Goal: Manage account settings

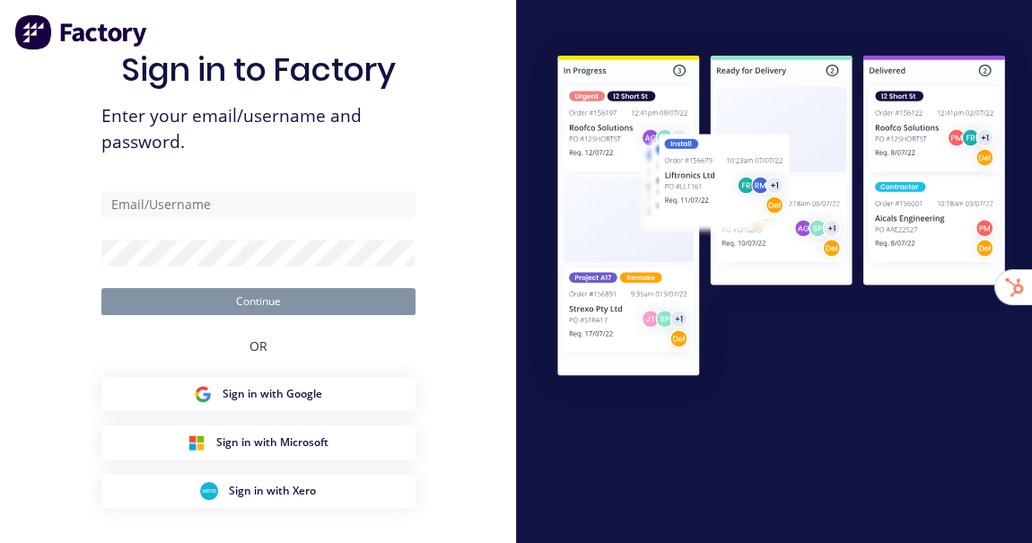
type input "[EMAIL_ADDRESS][DOMAIN_NAME]"
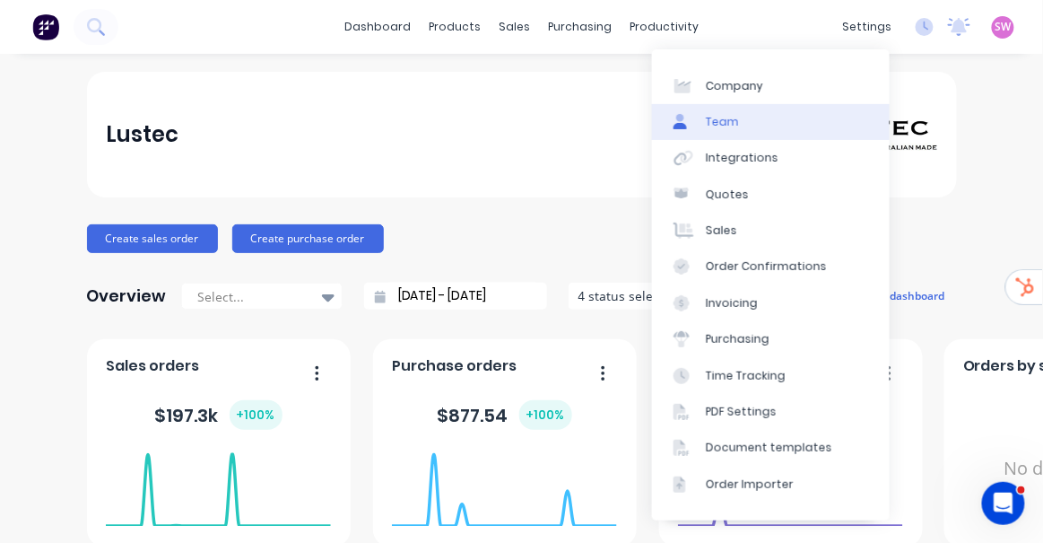
click at [785, 127] on link "Team" at bounding box center [771, 122] width 238 height 36
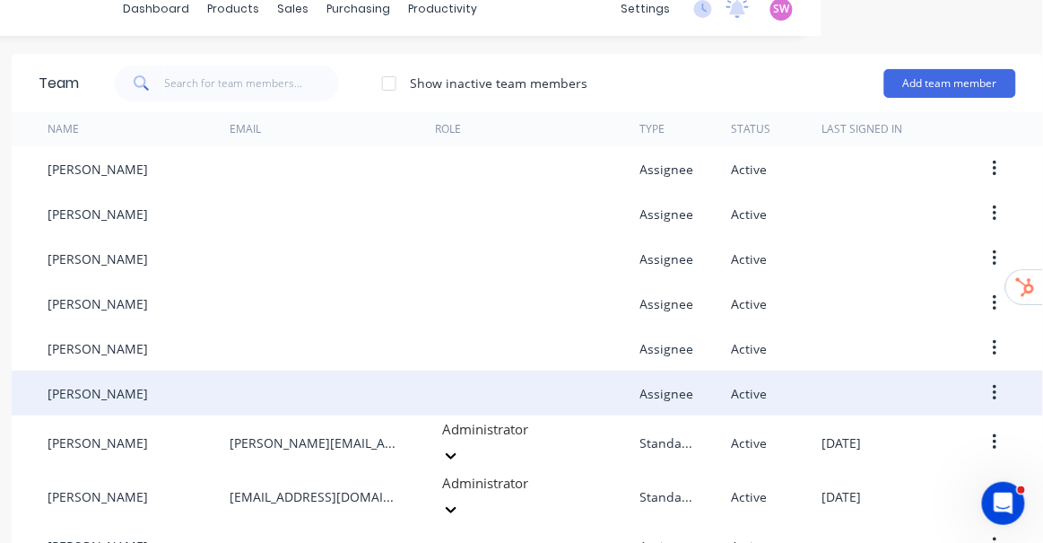
scroll to position [0, 233]
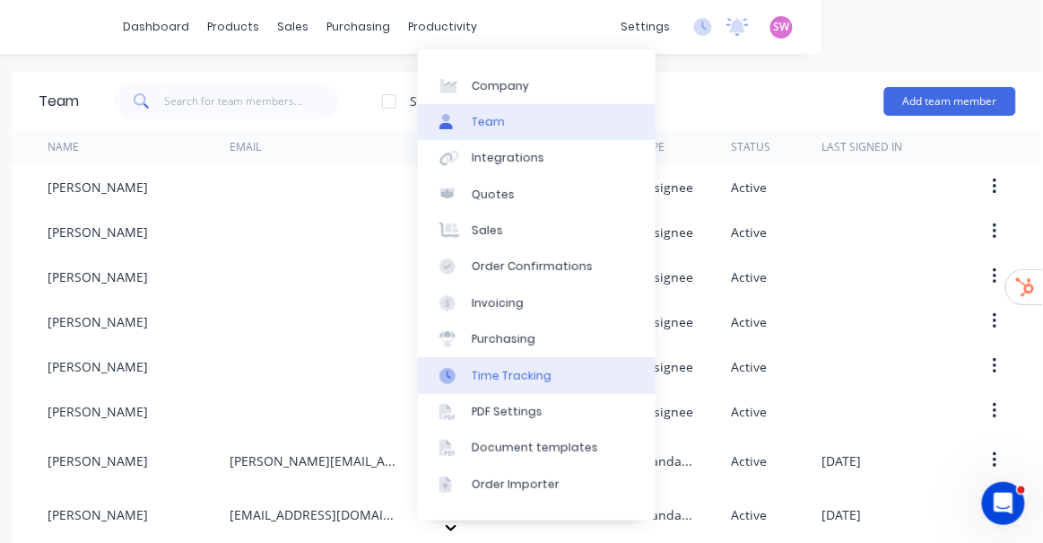
click at [519, 378] on div "Time Tracking" at bounding box center [512, 376] width 80 height 16
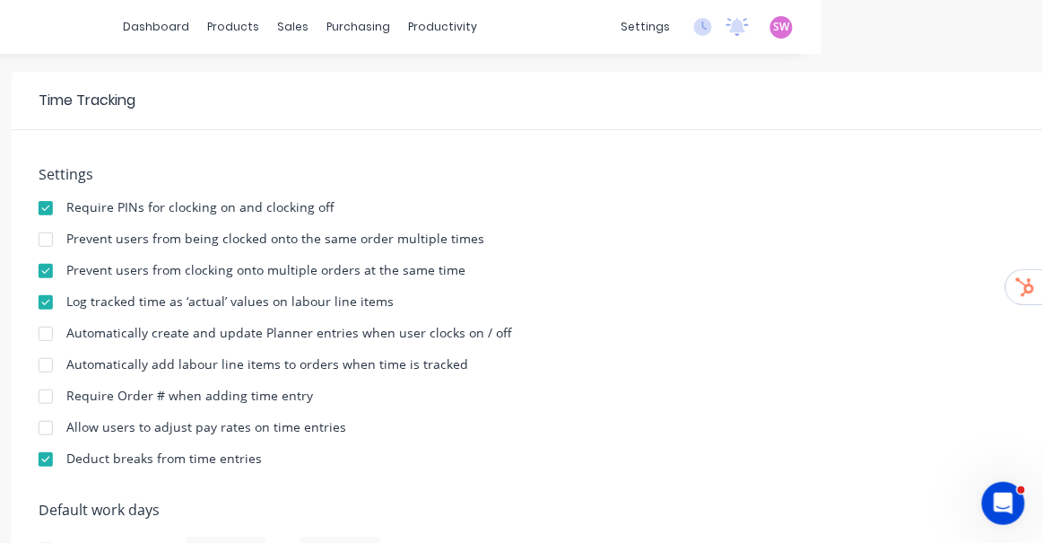
click at [39, 238] on div at bounding box center [46, 240] width 36 height 36
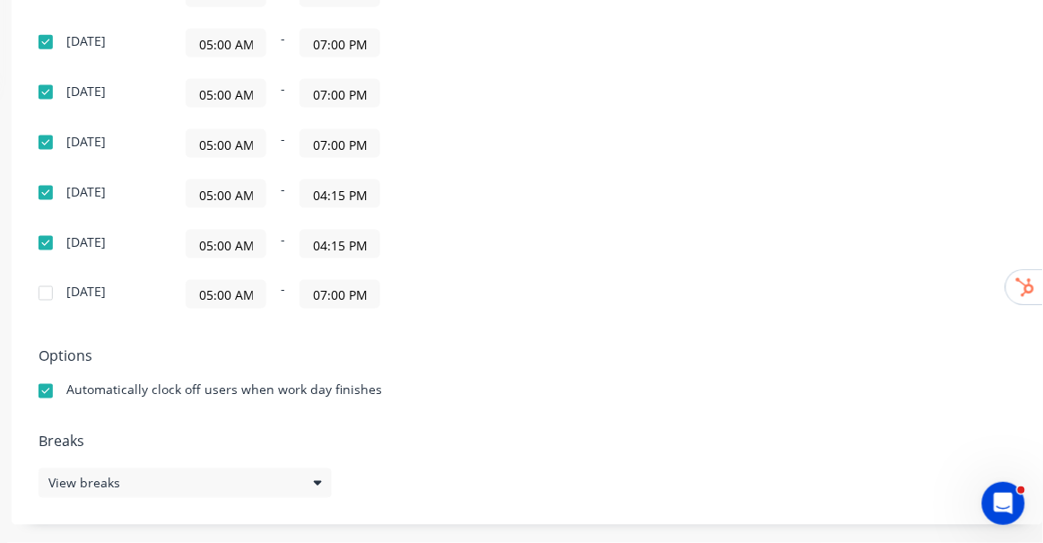
scroll to position [0, 233]
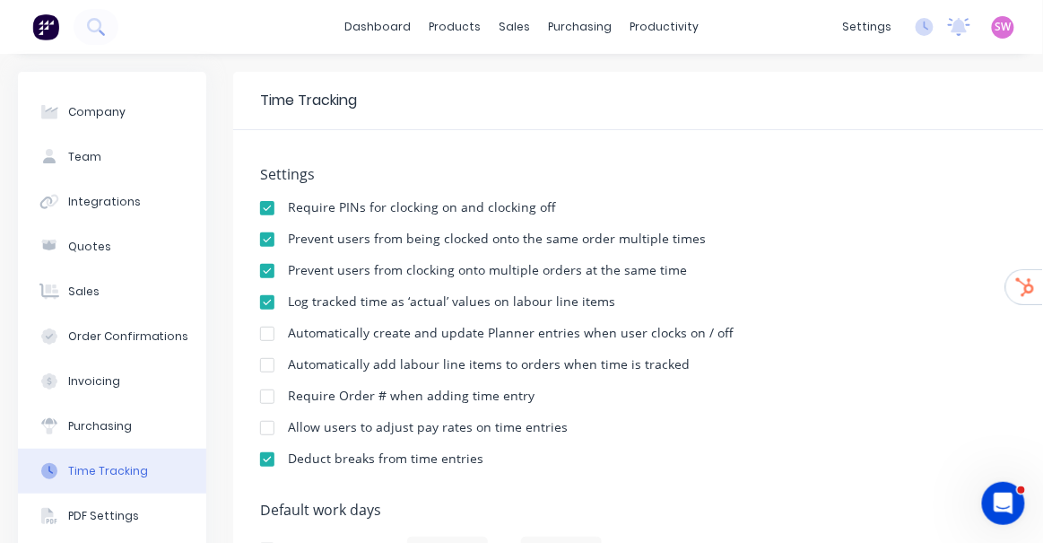
click at [239, 23] on div "dashboard products sales purchasing productivity dashboard products Product Cat…" at bounding box center [521, 27] width 1043 height 54
click at [114, 131] on button "Company" at bounding box center [112, 112] width 188 height 45
select select "AU"
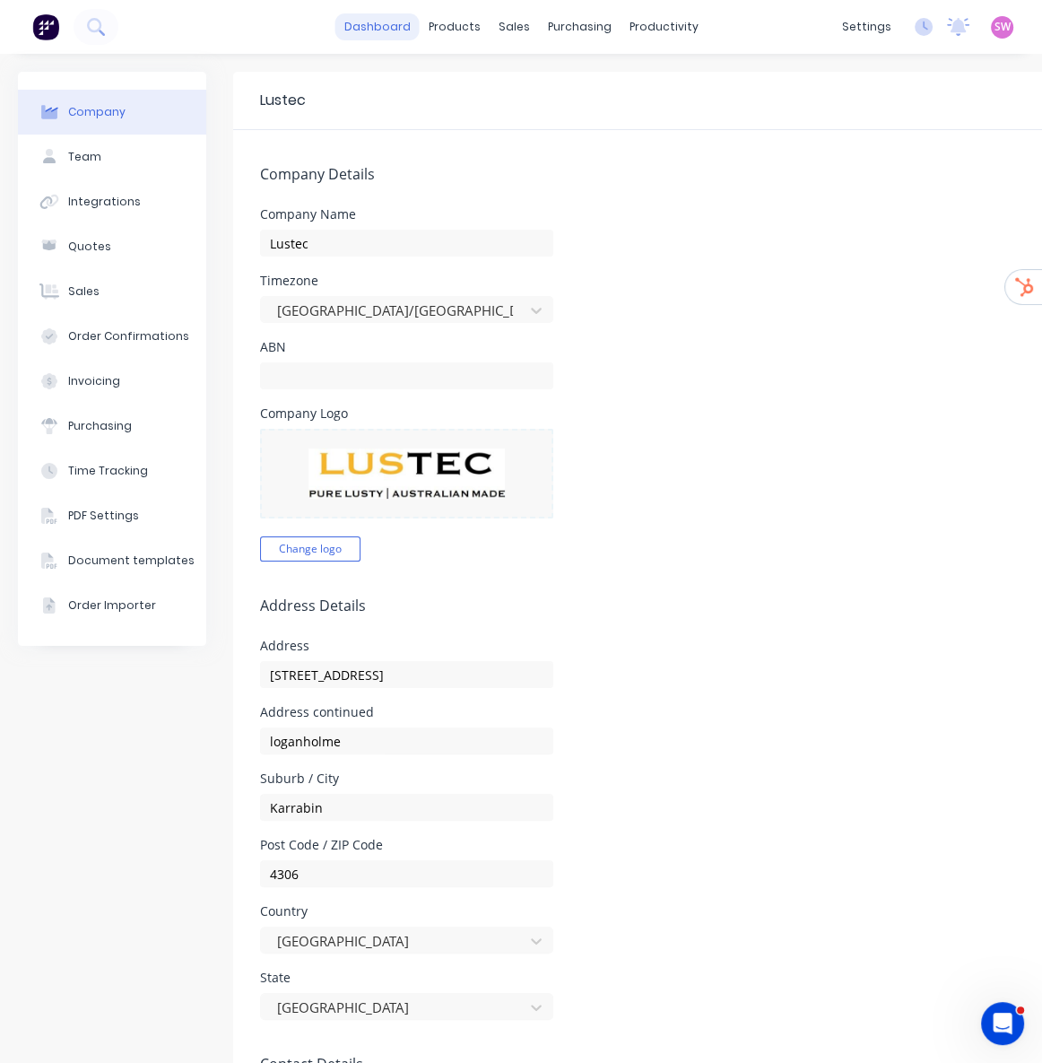
click at [390, 26] on link "dashboard" at bounding box center [377, 26] width 84 height 27
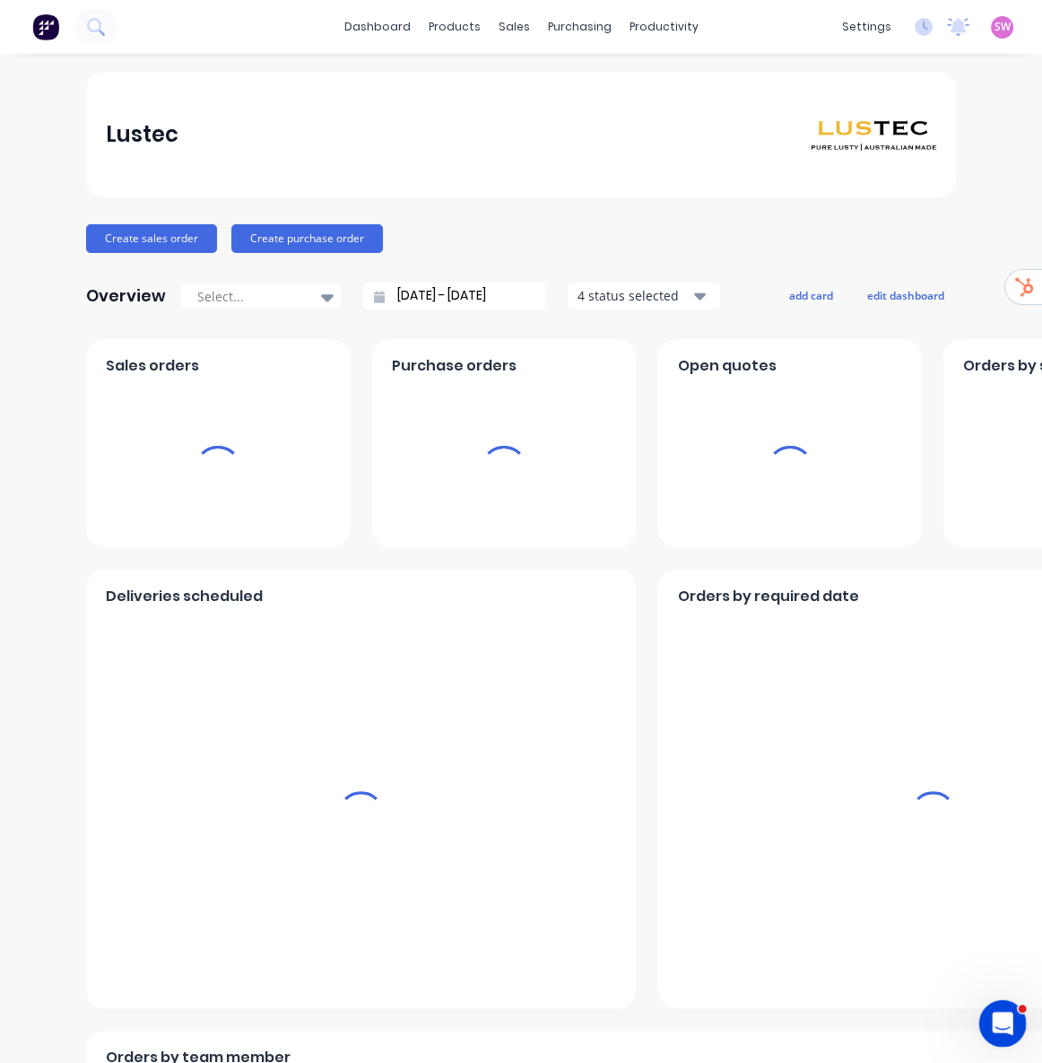
click at [997, 542] on icon "Open Intercom Messenger" at bounding box center [1001, 1021] width 30 height 30
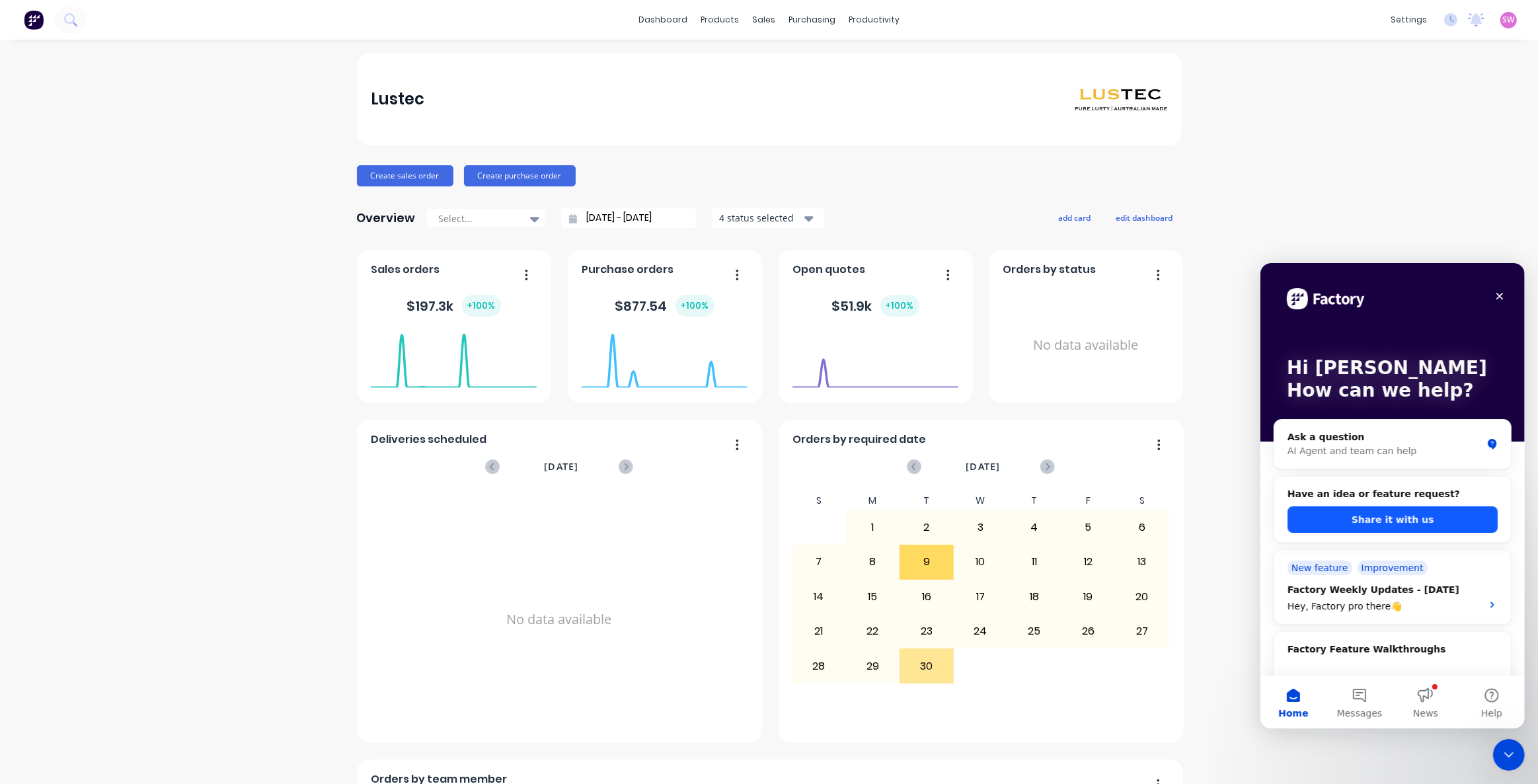
click at [768, 399] on button "Share it with us" at bounding box center [1391, 519] width 210 height 27
